Goal: Information Seeking & Learning: Find specific page/section

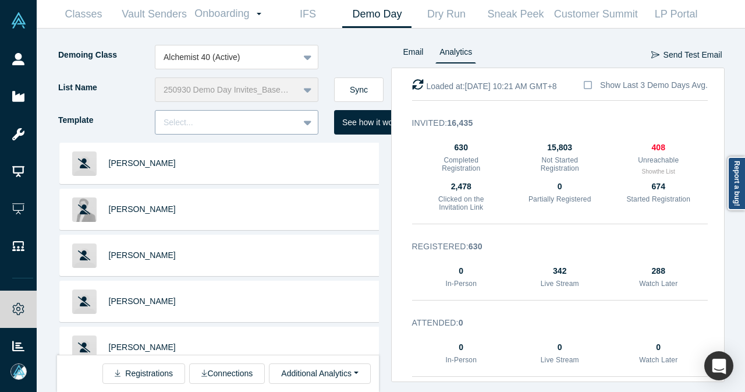
click at [289, 125] on div at bounding box center [227, 122] width 127 height 15
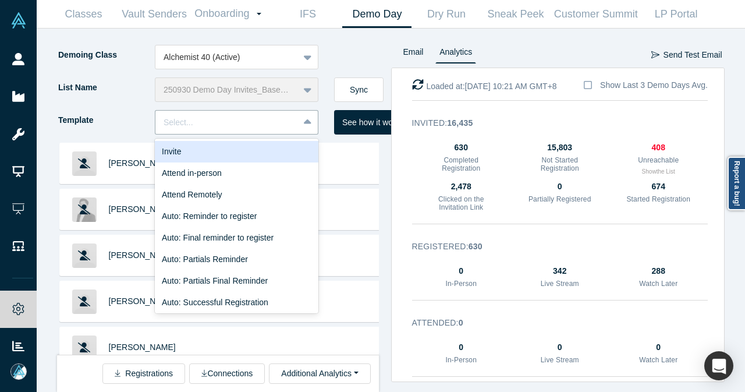
click at [249, 154] on div "Invite" at bounding box center [237, 152] width 164 height 22
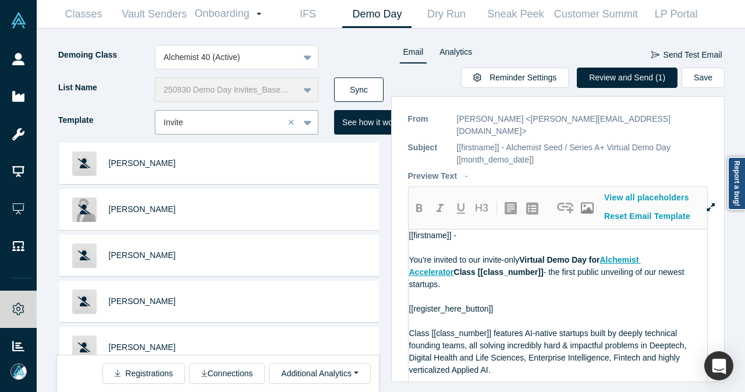
click at [366, 89] on button "Sync" at bounding box center [358, 89] width 49 height 24
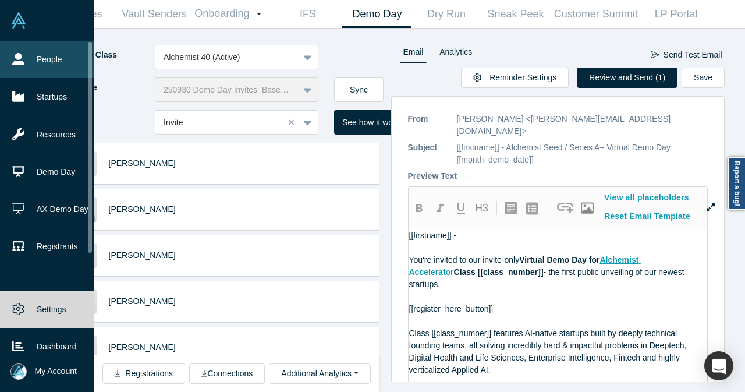
click at [33, 54] on link "People" at bounding box center [51, 59] width 102 height 37
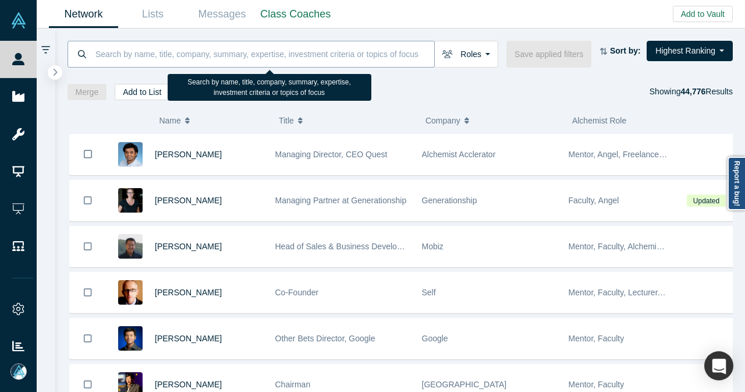
click at [355, 46] on input at bounding box center [264, 53] width 340 height 27
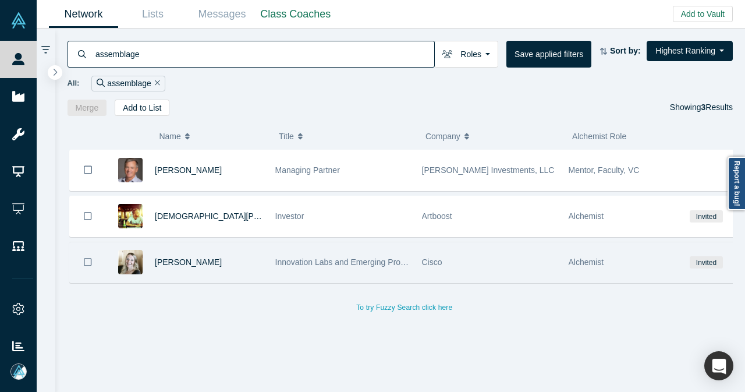
click at [240, 253] on div "Cathrine Andersen" at bounding box center [209, 262] width 108 height 40
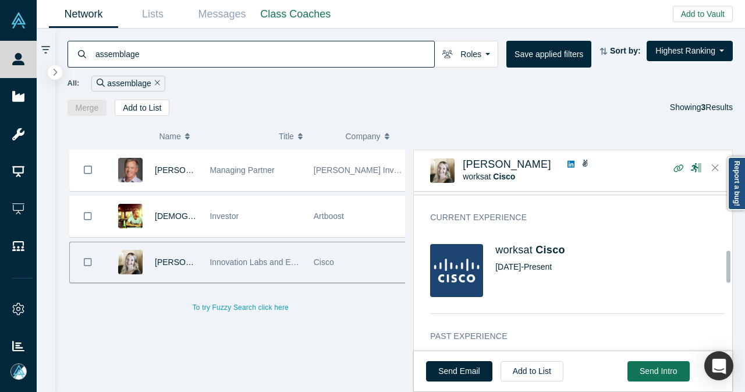
scroll to position [291, 0]
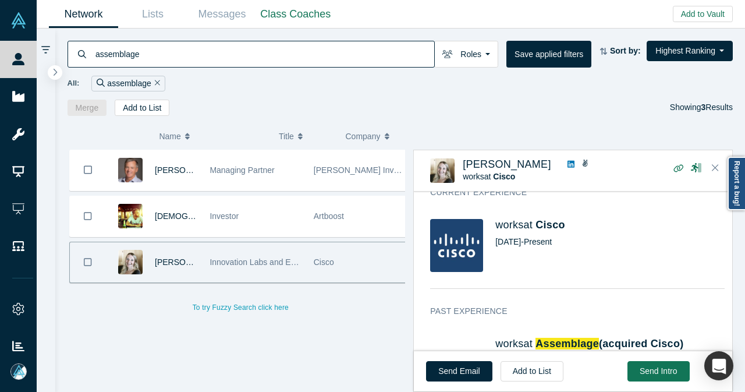
drag, startPoint x: 136, startPoint y: 59, endPoint x: 86, endPoint y: 59, distance: 49.5
click at [86, 59] on div "assemblage" at bounding box center [251, 54] width 367 height 27
paste input "Upshot"
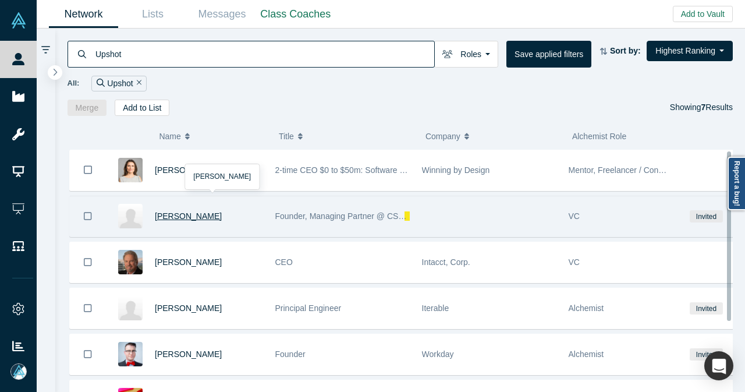
scroll to position [102, 0]
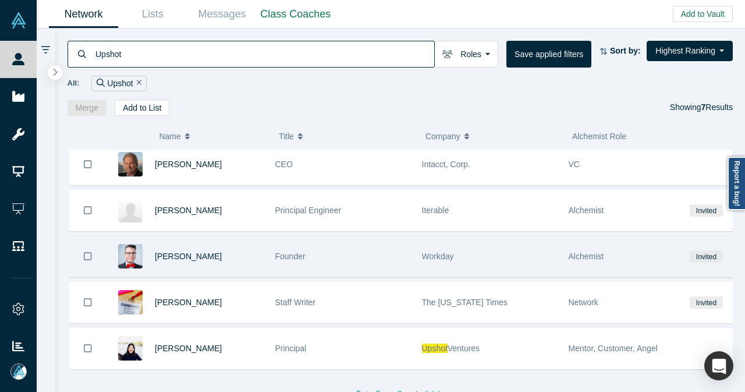
click at [245, 258] on div "Joseph Turian" at bounding box center [209, 256] width 108 height 40
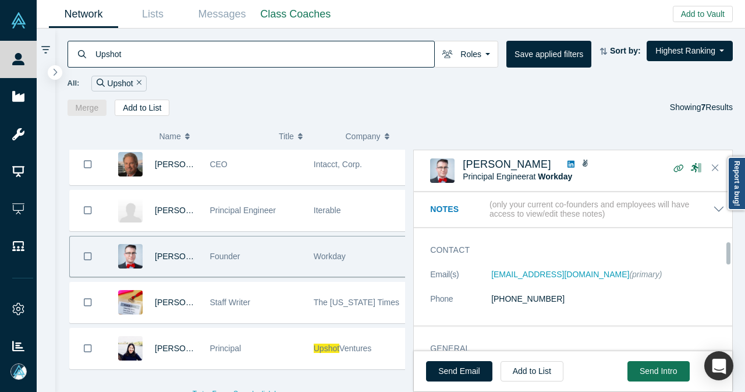
scroll to position [349, 0]
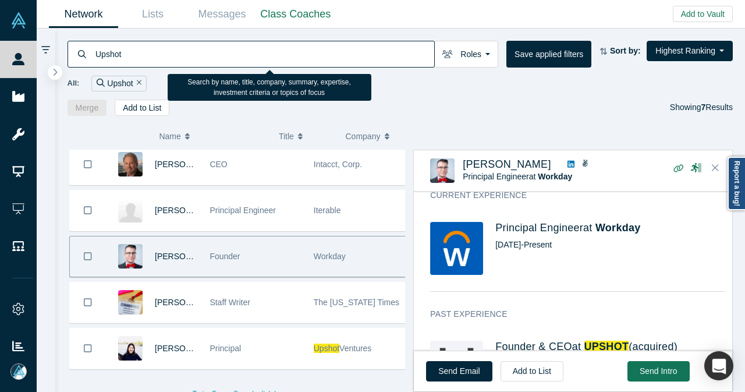
drag, startPoint x: 162, startPoint y: 50, endPoint x: 94, endPoint y: 59, distance: 68.7
click at [94, 59] on input "Upshot" at bounding box center [264, 53] width 340 height 27
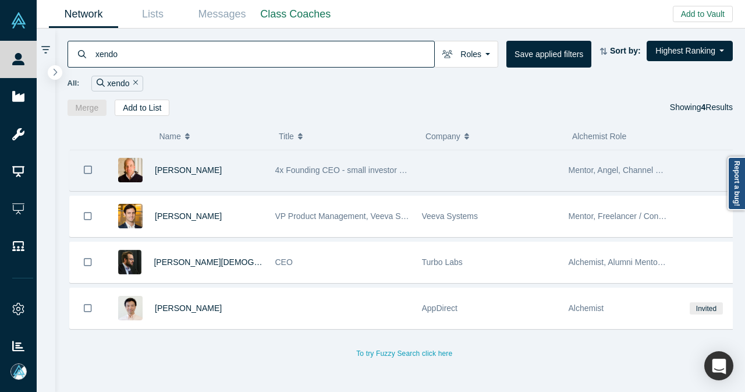
type input "xendo"
click at [224, 167] on div "Evan Powell" at bounding box center [209, 170] width 108 height 40
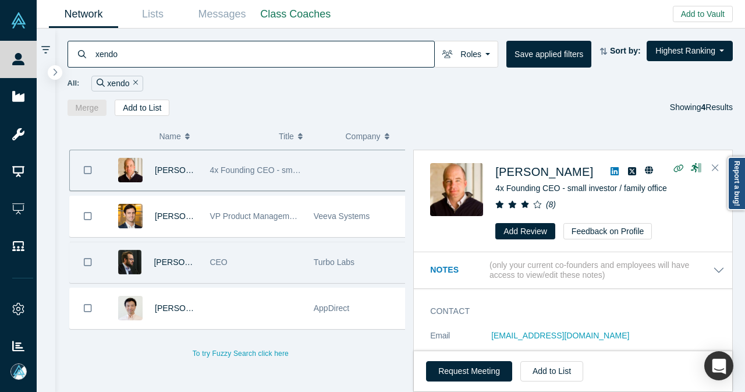
click at [238, 278] on div "CEO" at bounding box center [255, 262] width 91 height 40
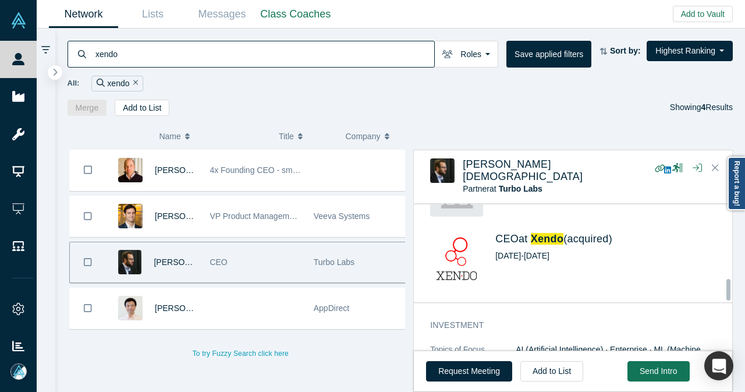
scroll to position [542, 0]
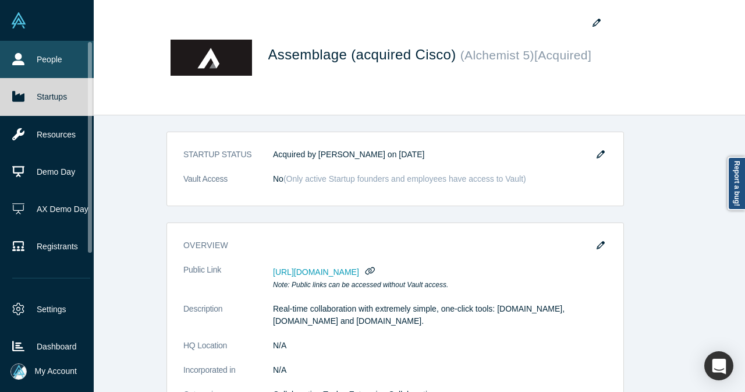
click at [22, 53] on icon at bounding box center [18, 59] width 12 height 12
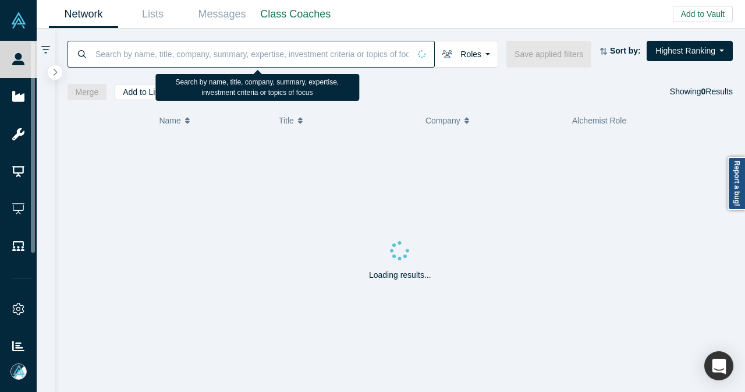
click at [193, 48] on input at bounding box center [252, 53] width 316 height 27
paste input "Appslingr"
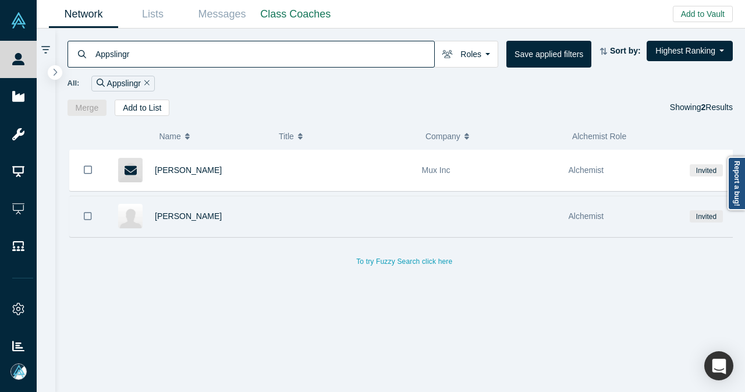
type input "Appslingr"
click at [245, 202] on div "[PERSON_NAME]" at bounding box center [209, 216] width 108 height 40
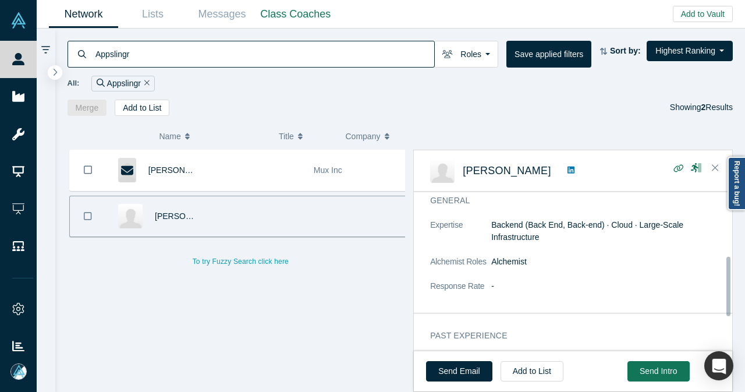
scroll to position [271, 0]
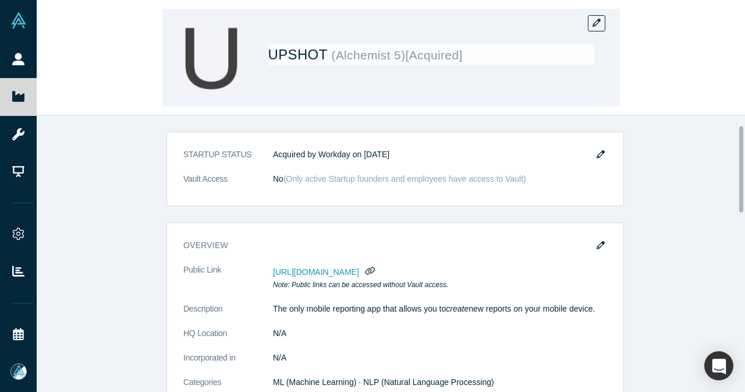
scroll to position [58, 0]
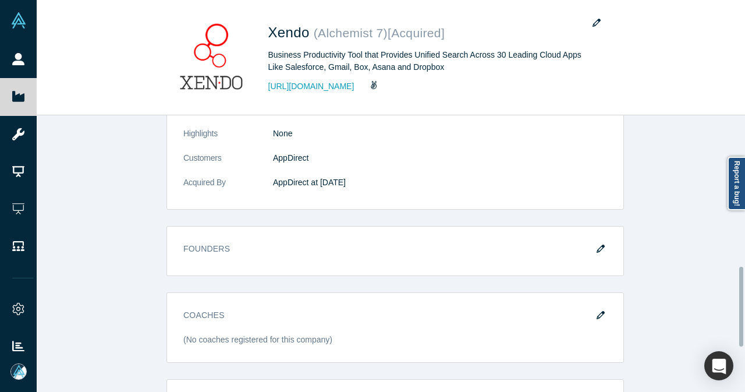
scroll to position [524, 0]
